Goal: Information Seeking & Learning: Learn about a topic

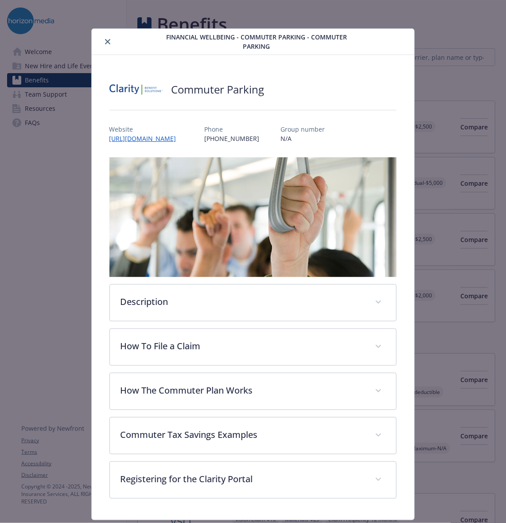
click at [105, 39] on icon "close" at bounding box center [107, 41] width 5 height 5
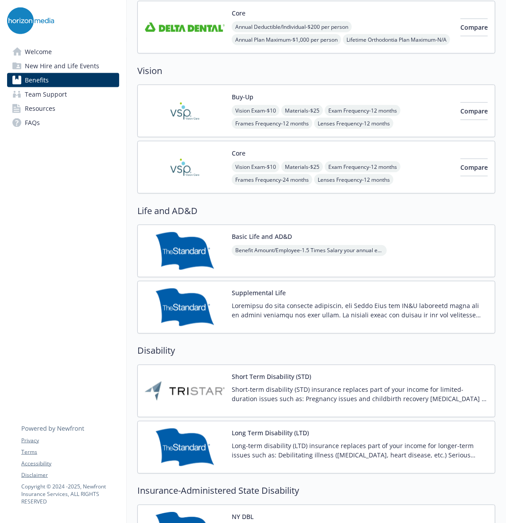
scroll to position [266, 0]
